Goal: Find specific page/section: Find specific page/section

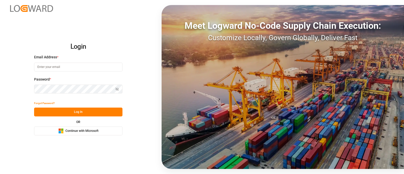
click at [68, 131] on span "Continue with Microsoft" at bounding box center [81, 131] width 33 height 5
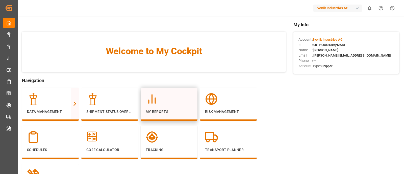
click at [145, 110] on div "My Reports" at bounding box center [169, 104] width 57 height 33
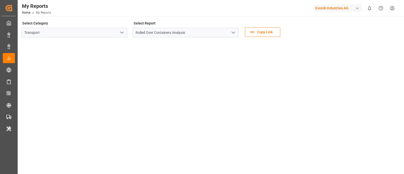
click at [122, 35] on icon "open menu" at bounding box center [122, 33] width 6 height 6
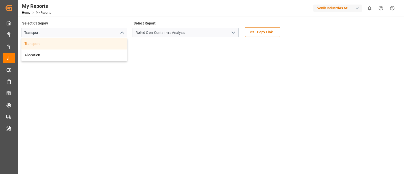
click at [122, 35] on icon "close menu" at bounding box center [122, 33] width 6 height 6
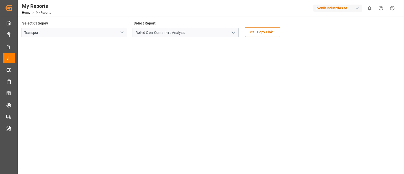
click at [122, 35] on icon "open menu" at bounding box center [122, 33] width 6 height 6
